Goal: Task Accomplishment & Management: Use online tool/utility

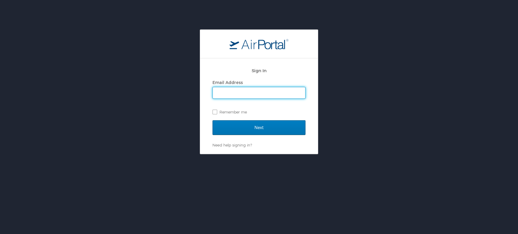
click at [226, 95] on input "Email Address" at bounding box center [259, 92] width 92 height 11
type input "smolloy@lifewave.com"
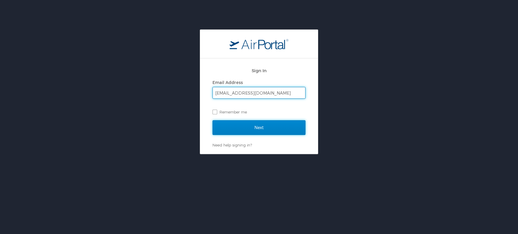
click at [241, 130] on input "Next" at bounding box center [259, 127] width 93 height 15
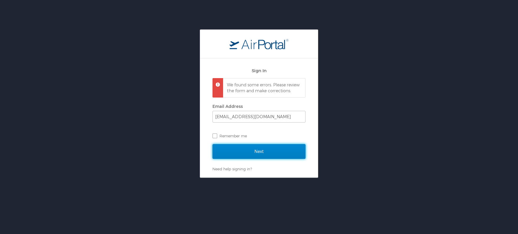
click at [268, 155] on input "Next" at bounding box center [259, 151] width 93 height 15
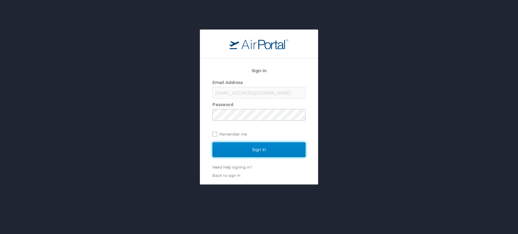
click at [254, 148] on input "Sign In" at bounding box center [259, 149] width 93 height 15
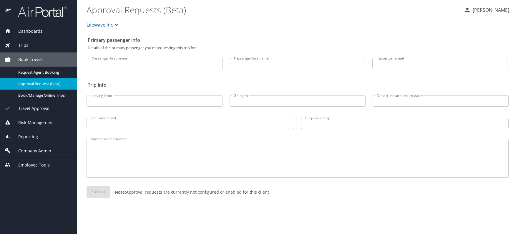
click at [32, 32] on span "Dashboards" at bounding box center [27, 31] width 32 height 6
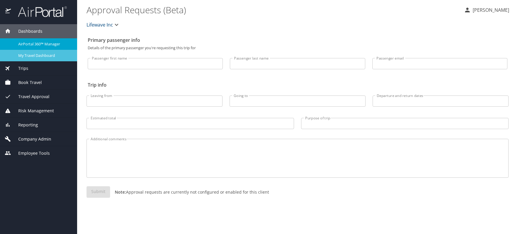
click at [33, 51] on link "My Travel Dashboard" at bounding box center [38, 55] width 77 height 11
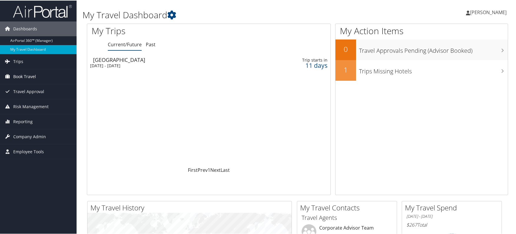
click at [25, 78] on span "Book Travel" at bounding box center [24, 76] width 23 height 15
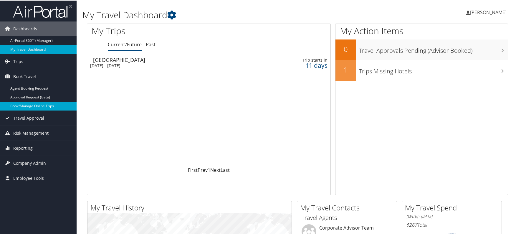
click at [30, 108] on link "Book/Manage Online Trips" at bounding box center [38, 105] width 77 height 9
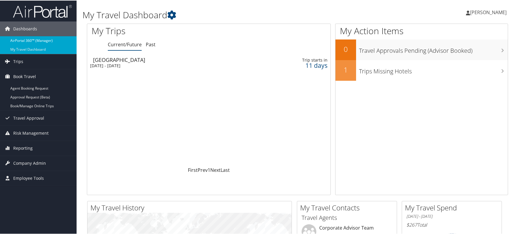
click at [45, 39] on link "AirPortal 360™ (Manager)" at bounding box center [38, 40] width 77 height 9
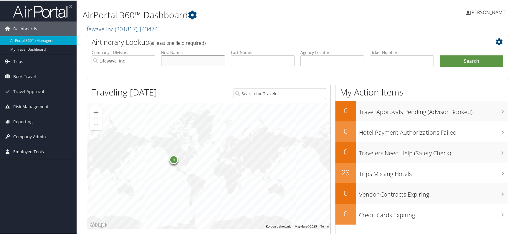
click at [176, 61] on input "text" at bounding box center [193, 60] width 64 height 11
type input "mario"
click at [440, 55] on button "Search" at bounding box center [472, 61] width 64 height 12
